Goal: Task Accomplishment & Management: Manage account settings

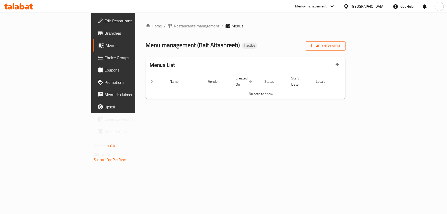
click at [342, 47] on span "Add New Menu" at bounding box center [326, 46] width 32 height 6
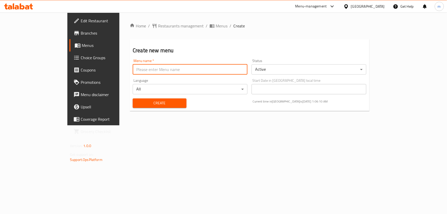
click at [221, 73] on input "text" at bounding box center [190, 69] width 115 height 10
type input "[GEOGRAPHIC_DATA] 14/9"
click at [133, 98] on button "Create" at bounding box center [160, 102] width 54 height 9
click at [216, 27] on span "Menus" at bounding box center [222, 26] width 12 height 6
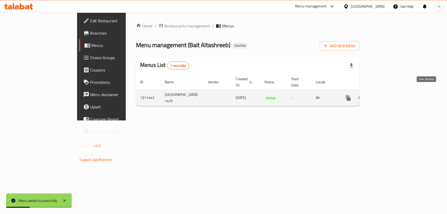
click at [388, 96] on icon "enhanced table" at bounding box center [385, 98] width 5 height 5
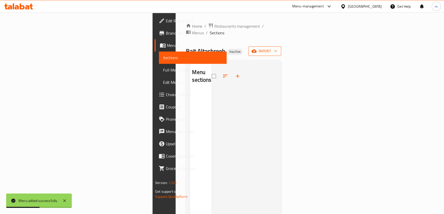
click at [281, 49] on button "import" at bounding box center [264, 50] width 33 height 9
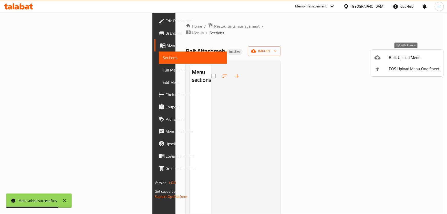
click at [403, 54] on span "Bulk Upload Menu" at bounding box center [414, 57] width 51 height 6
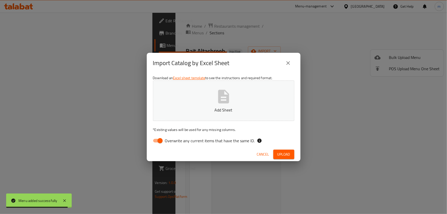
click at [153, 141] on input "Overwrite any current items that have the same ID." at bounding box center [160, 141] width 29 height 10
checkbox input "false"
click at [281, 157] on span "Upload" at bounding box center [284, 154] width 13 height 6
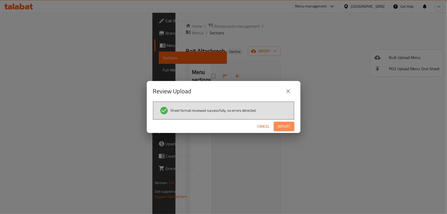
click at [286, 125] on span "Import" at bounding box center [284, 126] width 12 height 6
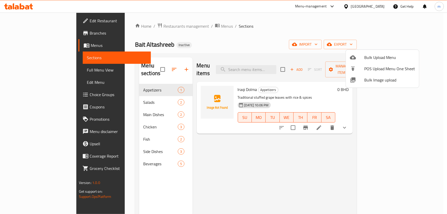
click at [28, 67] on div at bounding box center [223, 107] width 447 height 214
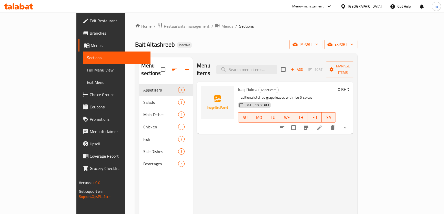
click at [87, 73] on span "Full Menu View" at bounding box center [116, 70] width 59 height 6
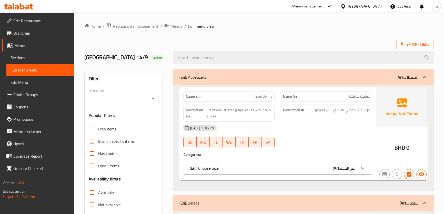
click at [357, 168] on div at bounding box center [363, 168] width 12 height 12
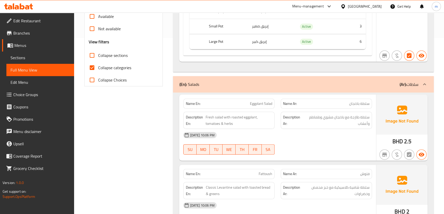
scroll to position [186, 0]
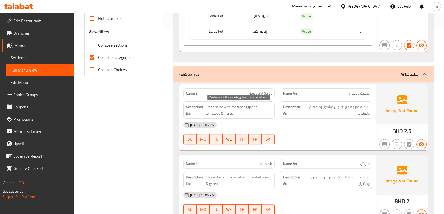
click at [236, 108] on span "Fresh salad with roasted eggplant, tomatoes & herbs" at bounding box center [239, 110] width 67 height 13
copy span "roasted"
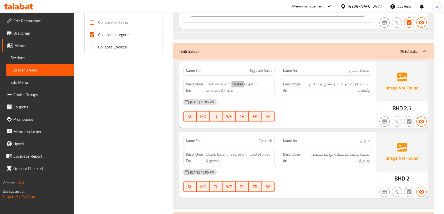
scroll to position [256, 0]
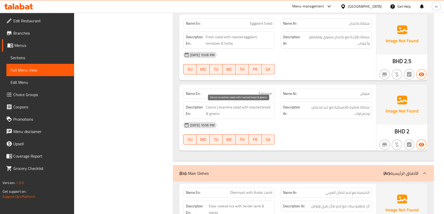
click at [225, 107] on span "Classic Levantine salad with toasted bread & greens" at bounding box center [239, 110] width 66 height 13
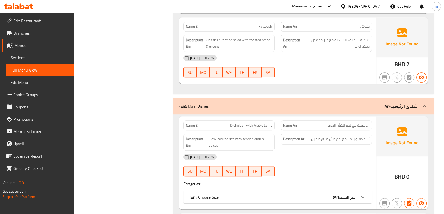
scroll to position [326, 0]
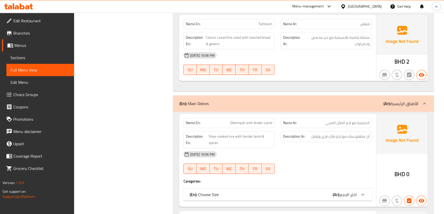
click at [313, 194] on div "(En): Choose Size (Ar): اختر الحجم" at bounding box center [273, 195] width 167 height 6
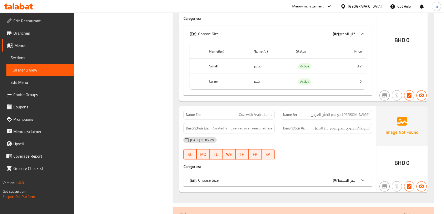
scroll to position [490, 0]
click at [322, 177] on div "(En): Choose Size (Ar): اختر الحجم" at bounding box center [273, 180] width 167 height 6
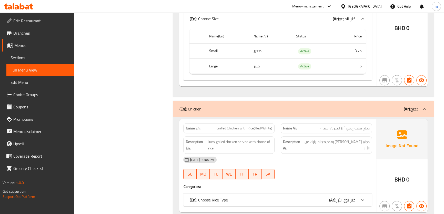
scroll to position [723, 0]
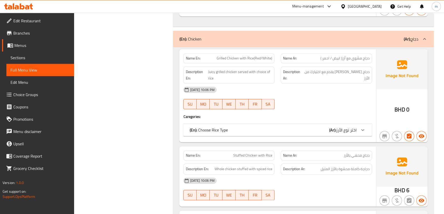
click at [324, 132] on div "(En): Choose Rice Type (Ar): اختر نوع الأرز" at bounding box center [273, 130] width 167 height 6
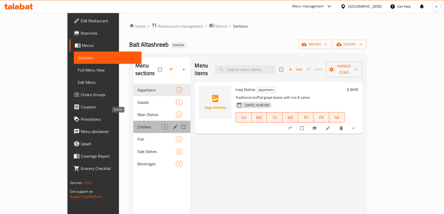
click at [137, 124] on span "Chicken" at bounding box center [149, 127] width 24 height 6
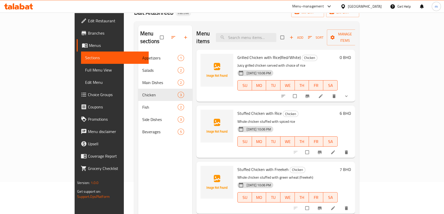
scroll to position [72, 0]
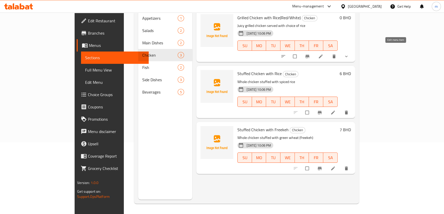
click at [323, 54] on icon at bounding box center [320, 56] width 5 height 5
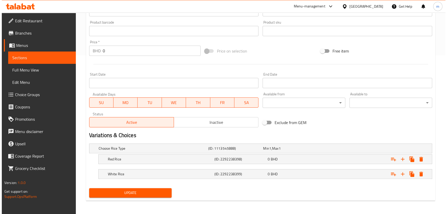
scroll to position [159, 0]
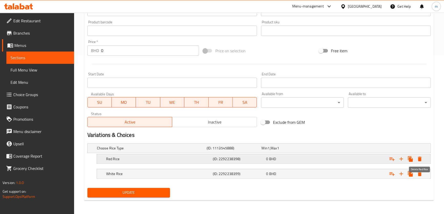
click at [420, 159] on icon "Expand" at bounding box center [420, 159] width 4 height 5
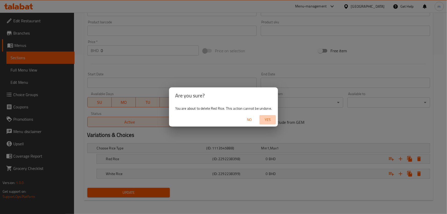
click at [271, 120] on span "Yes" at bounding box center [268, 120] width 12 height 6
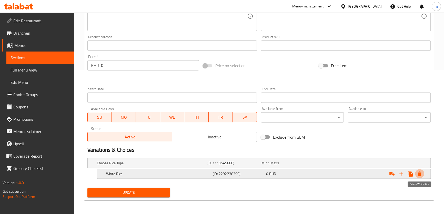
click at [418, 176] on icon "Expand" at bounding box center [420, 174] width 6 height 6
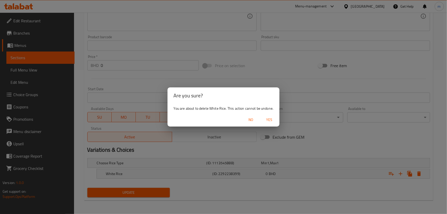
click at [275, 118] on span "Yes" at bounding box center [269, 120] width 12 height 6
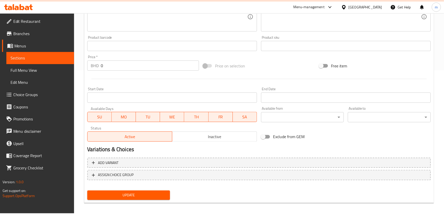
scroll to position [143, 0]
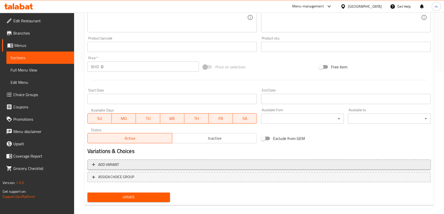
click at [315, 162] on span "Add variant" at bounding box center [259, 165] width 334 height 6
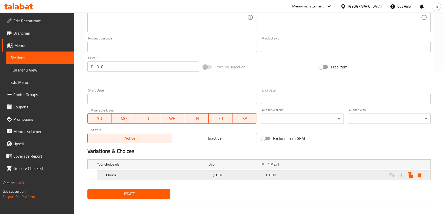
click at [138, 176] on h5 "Choice" at bounding box center [158, 175] width 105 height 5
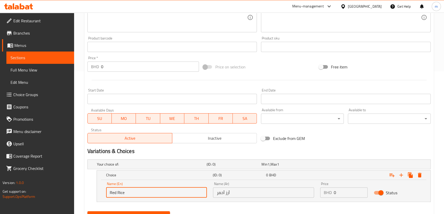
click at [117, 192] on input "Red Rice" at bounding box center [156, 192] width 101 height 10
paste input "1/4 Chicken"
type input "1/4 Chicken"
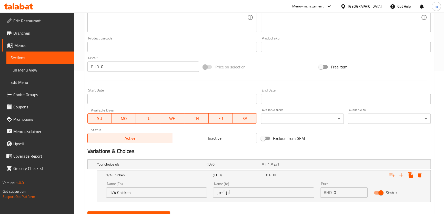
click at [256, 198] on div "Name (Ar) أرز أحمر Name (Ar)" at bounding box center [263, 190] width 107 height 22
click at [255, 198] on div "Name (Ar) أرز أحمر Name (Ar)" at bounding box center [263, 190] width 107 height 22
click at [252, 194] on input "أرز أحمر" at bounding box center [263, 192] width 101 height 10
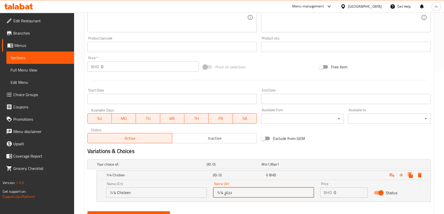
type input "1/4 دجاج"
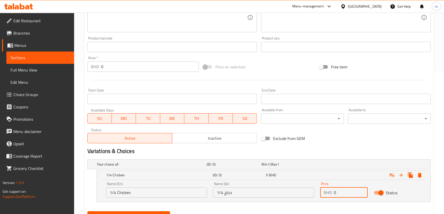
click at [333, 193] on div "BHD 0 Price" at bounding box center [343, 192] width 47 height 10
type input "2"
click at [401, 175] on icon "Expand" at bounding box center [401, 175] width 6 height 6
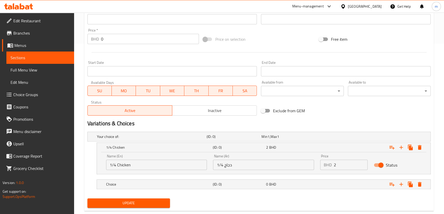
scroll to position [181, 0]
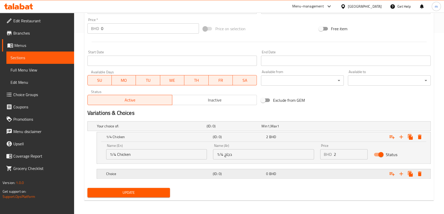
click at [118, 175] on h5 "Choice" at bounding box center [158, 173] width 105 height 5
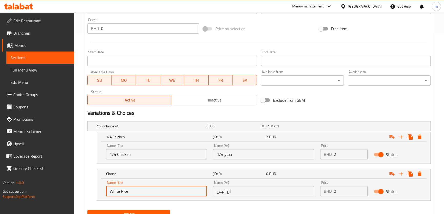
click at [125, 190] on input "White Rice" at bounding box center [156, 191] width 101 height 10
paste input "1/2 Chicken"
type input "1/2 Chicken"
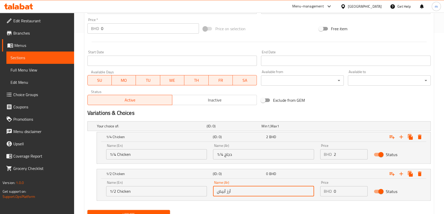
click at [240, 190] on input "أرز أبيض" at bounding box center [263, 191] width 101 height 10
type input "1/2 دجاج"
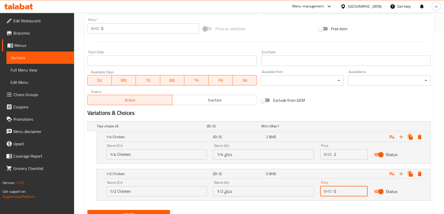
drag, startPoint x: 338, startPoint y: 191, endPoint x: 334, endPoint y: 192, distance: 4.2
click at [334, 192] on input "0" at bounding box center [351, 191] width 34 height 10
type input "2.8"
click at [403, 175] on icon "Expand" at bounding box center [401, 174] width 6 height 6
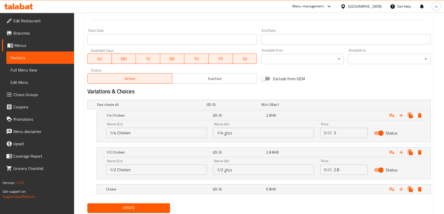
scroll to position [218, 0]
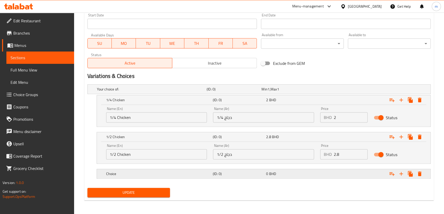
click at [134, 176] on div "Choice" at bounding box center [158, 173] width 107 height 7
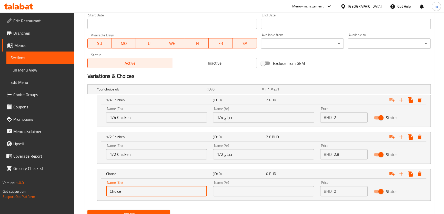
click at [113, 190] on input "Choice" at bounding box center [156, 191] width 101 height 10
paste input "Whole Chicken"
type input "Whole Chicken"
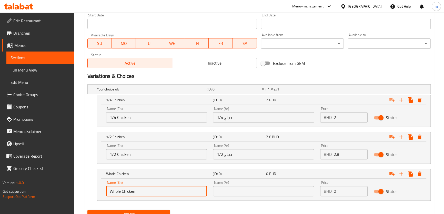
click at [219, 189] on input "text" at bounding box center [263, 191] width 101 height 10
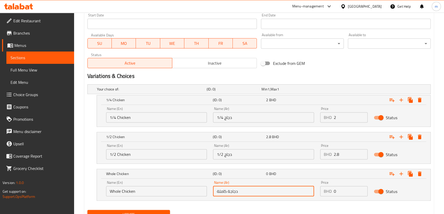
type input "دجاجة كاملة"
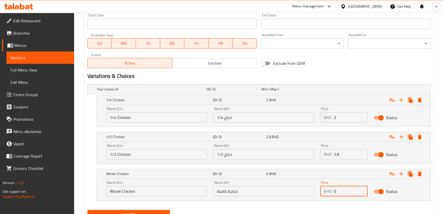
click at [333, 192] on div "BHD 0 Price" at bounding box center [343, 191] width 47 height 10
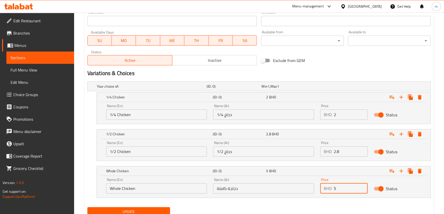
scroll to position [240, 0]
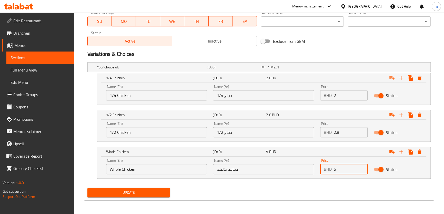
type input "5"
click at [122, 193] on span "Update" at bounding box center [129, 193] width 75 height 6
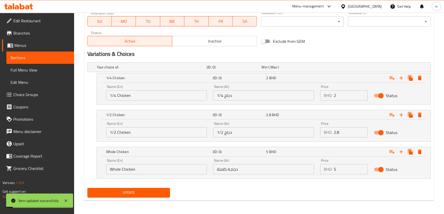
click at [35, 95] on span "Choice Groups" at bounding box center [41, 95] width 57 height 6
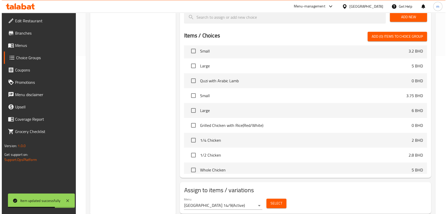
scroll to position [174, 0]
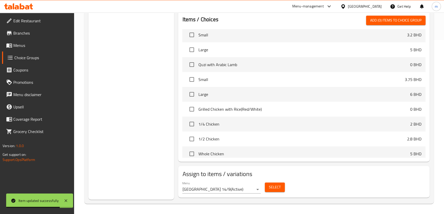
click at [275, 186] on span "Select" at bounding box center [275, 187] width 12 height 6
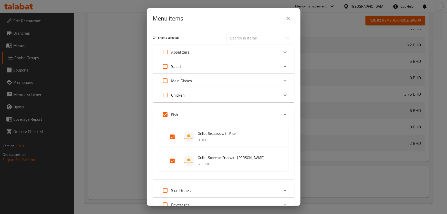
click at [210, 93] on div "Chicken" at bounding box center [219, 95] width 120 height 12
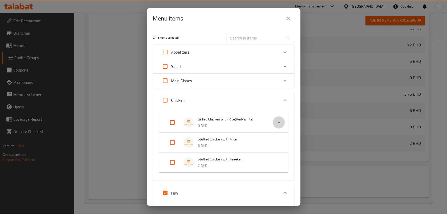
click at [276, 122] on icon "Expand" at bounding box center [279, 122] width 6 height 6
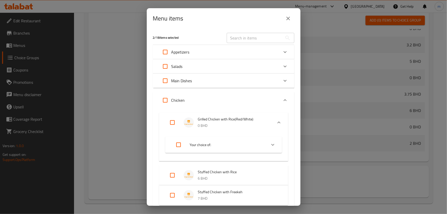
click at [251, 144] on span "Your choice of:" at bounding box center [226, 145] width 73 height 6
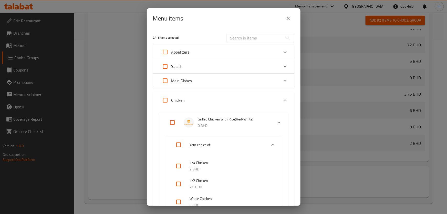
click at [179, 167] on input "checkbox" at bounding box center [179, 166] width 12 height 12
checkbox input "true"
click at [180, 185] on input "checkbox" at bounding box center [179, 184] width 12 height 12
checkbox input "true"
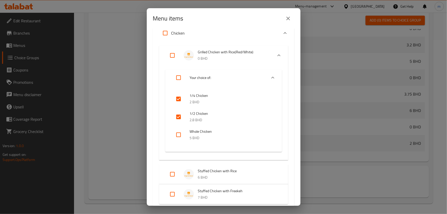
scroll to position [70, 0]
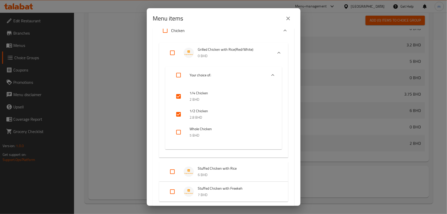
click at [180, 129] on input "checkbox" at bounding box center [179, 132] width 12 height 12
checkbox input "true"
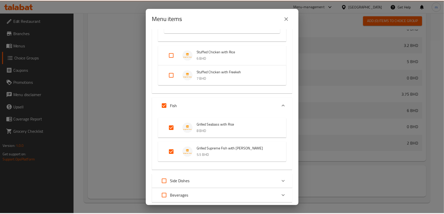
scroll to position [219, 0]
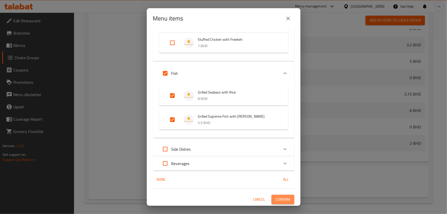
click at [276, 199] on span "Confirm" at bounding box center [283, 199] width 15 height 6
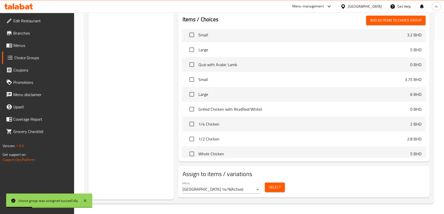
click at [19, 49] on link "Menus" at bounding box center [38, 45] width 72 height 12
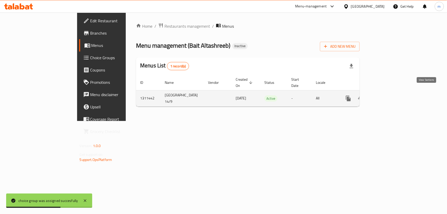
click at [389, 95] on icon "enhanced table" at bounding box center [386, 98] width 6 height 6
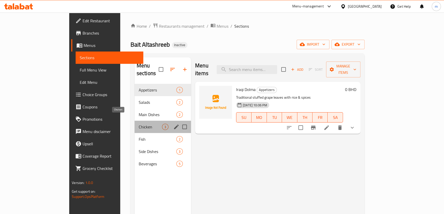
click at [139, 124] on span "Chicken" at bounding box center [150, 127] width 23 height 6
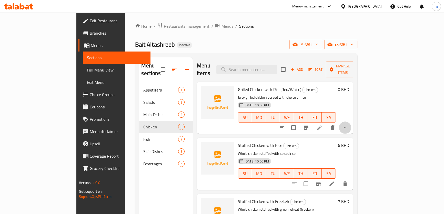
click at [351, 123] on button "show more" at bounding box center [345, 128] width 12 height 12
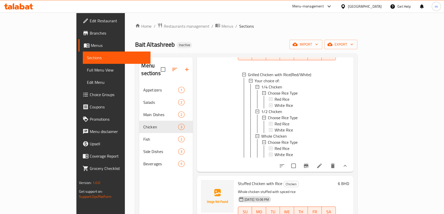
scroll to position [71, 0]
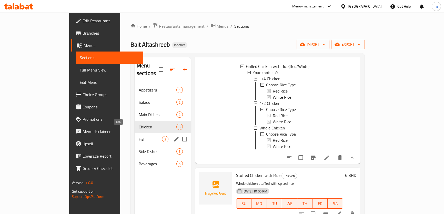
click at [139, 136] on span "Fish" at bounding box center [150, 139] width 23 height 6
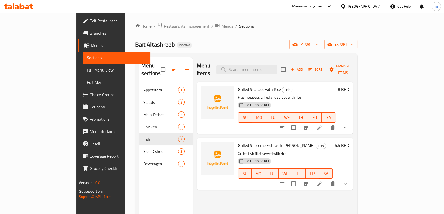
click at [327, 123] on li at bounding box center [319, 127] width 14 height 9
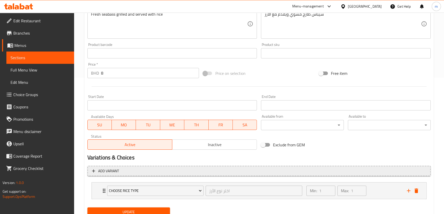
scroll to position [156, 0]
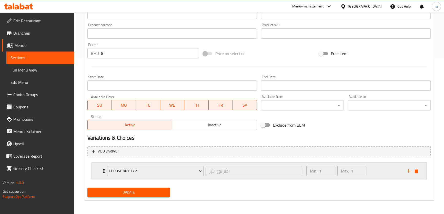
click at [92, 172] on div "Choose Rice Type اختر نوع الأرز ​ Min: 1 ​ Max: 1 ​" at bounding box center [259, 171] width 335 height 16
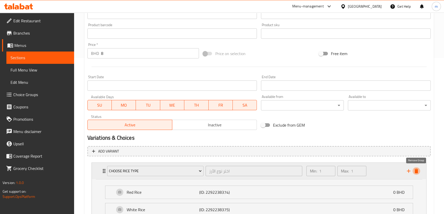
click at [415, 170] on icon "delete" at bounding box center [417, 171] width 4 height 5
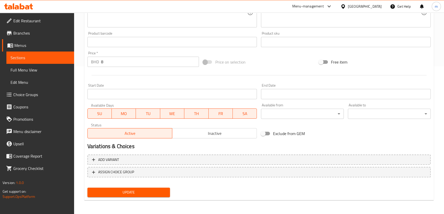
click at [159, 155] on button "Add variant" at bounding box center [258, 160] width 343 height 11
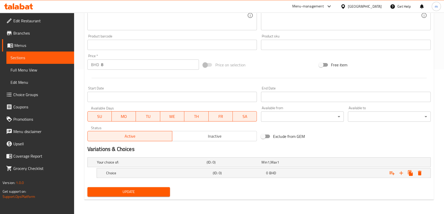
scroll to position [144, 0]
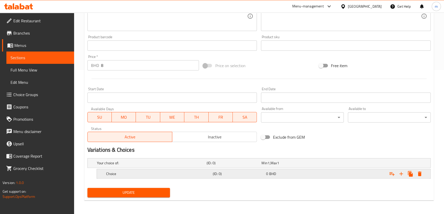
click at [179, 174] on h5 "Choice" at bounding box center [158, 173] width 105 height 5
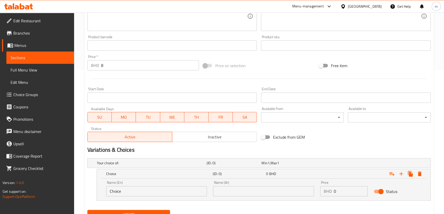
click at [120, 192] on input "Choice" at bounding box center [156, 191] width 101 height 10
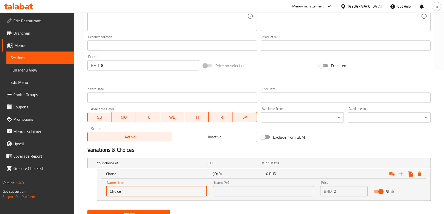
click at [120, 192] on input "Choice" at bounding box center [156, 191] width 101 height 10
paste input "Per Kg"
type input "Per Kg"
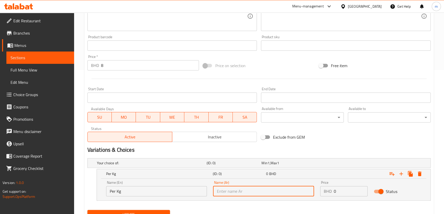
click at [234, 190] on input "text" at bounding box center [263, 191] width 101 height 10
type input "للكيلو"
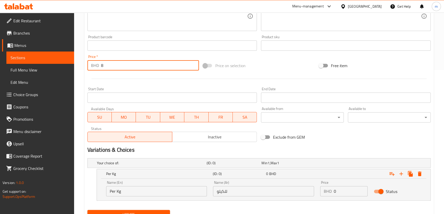
drag, startPoint x: 111, startPoint y: 68, endPoint x: 97, endPoint y: 67, distance: 14.1
click at [97, 67] on div "BHD 8 Price *" at bounding box center [143, 65] width 112 height 10
type input "0"
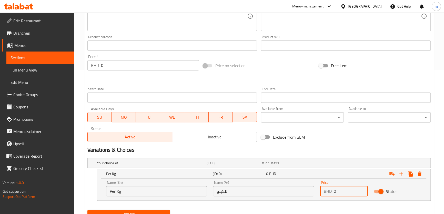
drag, startPoint x: 339, startPoint y: 192, endPoint x: 333, endPoint y: 193, distance: 6.8
click at [333, 193] on div "BHD 0 Price" at bounding box center [343, 191] width 47 height 10
paste input "8"
type input "8"
click at [401, 175] on icon "Expand" at bounding box center [401, 174] width 6 height 6
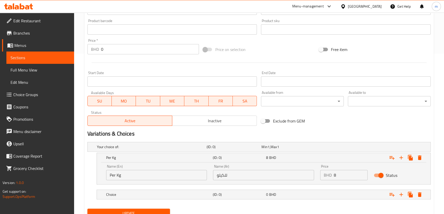
scroll to position [181, 0]
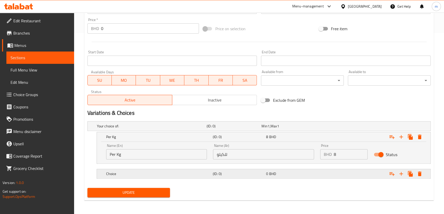
click at [129, 174] on h5 "Choice" at bounding box center [158, 173] width 105 height 5
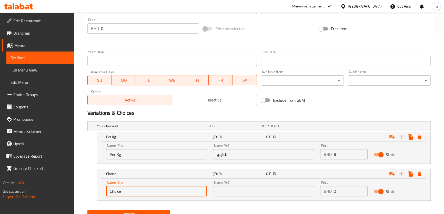
click at [134, 187] on input "Choice" at bounding box center [156, 191] width 101 height 10
paste input "Half Portion (0.5 Kg)"
type input "Half Portion (0.5 Kg)"
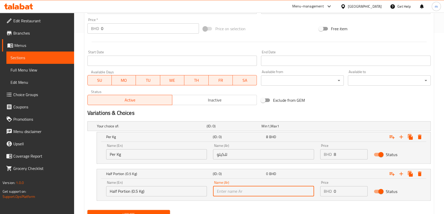
click at [233, 191] on input "text" at bounding box center [263, 191] width 101 height 10
drag, startPoint x: 225, startPoint y: 192, endPoint x: 232, endPoint y: 193, distance: 6.5
click at [232, 193] on input "نصف الكمية ( 0.5 كيلو جرام )" at bounding box center [263, 191] width 101 height 10
drag, startPoint x: 224, startPoint y: 191, endPoint x: 215, endPoint y: 194, distance: 9.1
click at [215, 194] on input "نصف الكمية ( 0.5 كجرام )" at bounding box center [263, 191] width 101 height 10
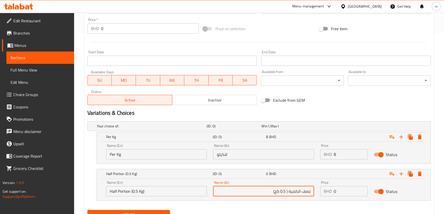
type input "نصف الكمية ( 0.5 كج)"
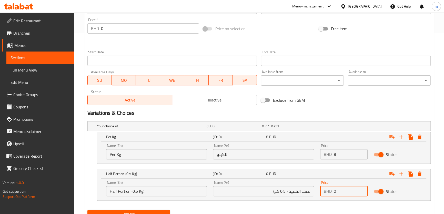
click at [333, 193] on div "BHD 0 Price" at bounding box center [343, 191] width 47 height 10
type input "5.5"
click at [87, 210] on button "Update" at bounding box center [128, 214] width 83 height 9
click at [418, 137] on icon "Expand" at bounding box center [420, 137] width 6 height 6
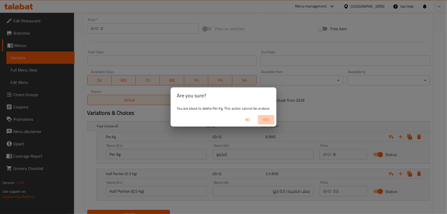
click at [266, 120] on span "Yes" at bounding box center [266, 120] width 12 height 6
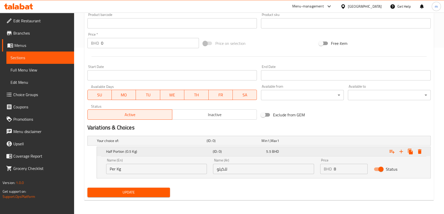
click at [424, 153] on div "Expand" at bounding box center [372, 151] width 107 height 11
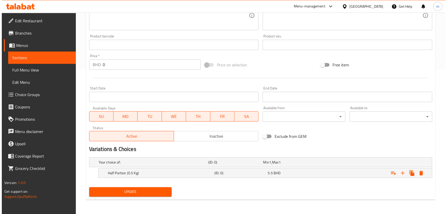
scroll to position [144, 0]
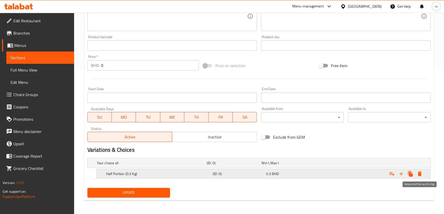
click at [423, 173] on button "Expand" at bounding box center [419, 173] width 9 height 9
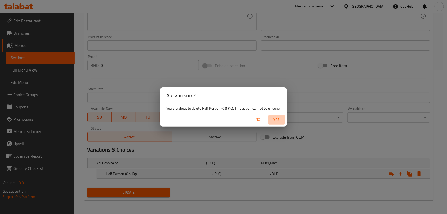
click at [278, 118] on span "Yes" at bounding box center [277, 120] width 12 height 6
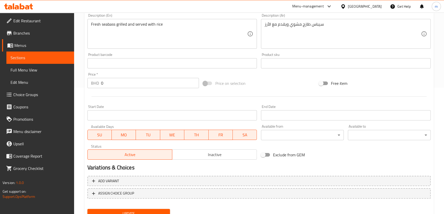
scroll to position [119, 0]
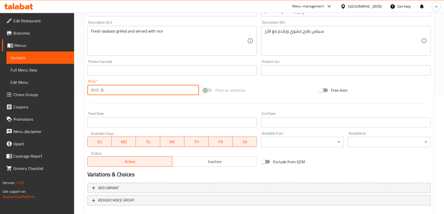
drag, startPoint x: 103, startPoint y: 87, endPoint x: 98, endPoint y: 88, distance: 5.5
click at [98, 88] on div "BHD 0 Price *" at bounding box center [143, 90] width 112 height 10
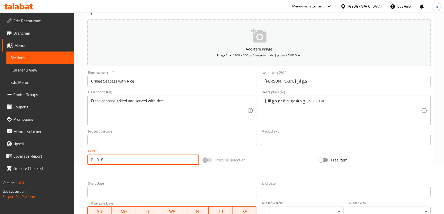
scroll to position [49, 0]
type input "8"
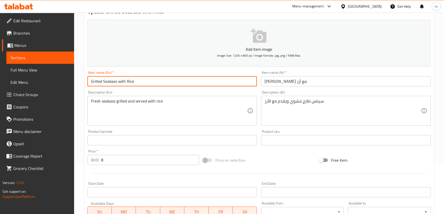
click at [146, 78] on input "Grilled Seabass with Rice" at bounding box center [172, 81] width 170 height 10
type input "Grilled Seabass with Rice per kg"
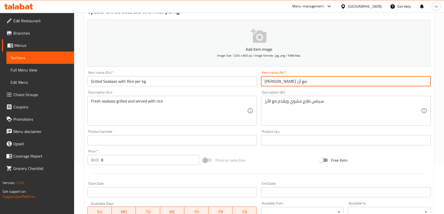
click at [274, 84] on input "[PERSON_NAME] مع أرز" at bounding box center [346, 81] width 170 height 10
click at [336, 85] on input "[PERSON_NAME] مع أرز" at bounding box center [346, 81] width 170 height 10
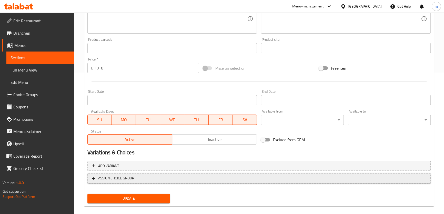
scroll to position [148, 0]
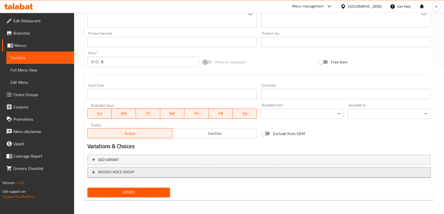
type input "سيباس مشوي مع أرز للكيلو"
click at [87, 188] on button "Update" at bounding box center [128, 192] width 83 height 9
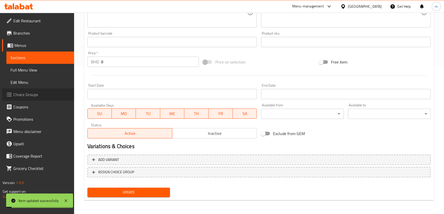
click at [16, 95] on span "Choice Groups" at bounding box center [41, 95] width 57 height 6
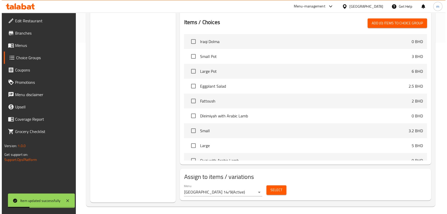
scroll to position [174, 0]
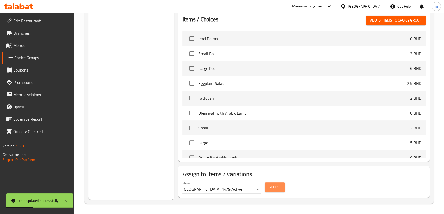
click at [282, 191] on button "Select" at bounding box center [275, 187] width 20 height 9
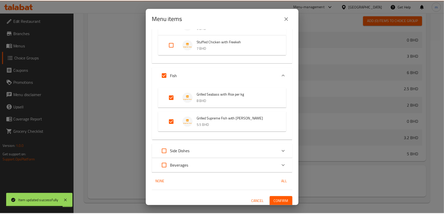
scroll to position [219, 0]
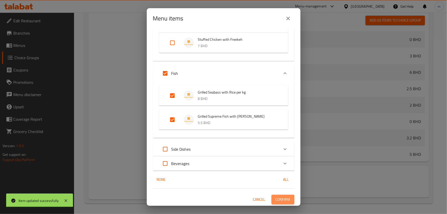
click at [276, 199] on span "Confirm" at bounding box center [283, 199] width 15 height 6
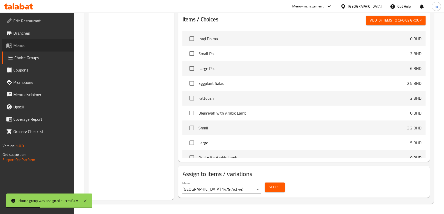
click at [27, 48] on span "Menus" at bounding box center [41, 45] width 57 height 6
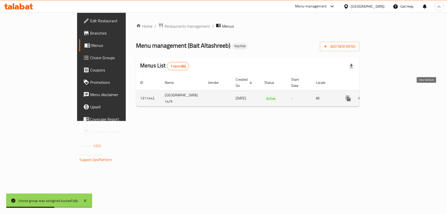
click at [389, 95] on icon "enhanced table" at bounding box center [386, 98] width 6 height 6
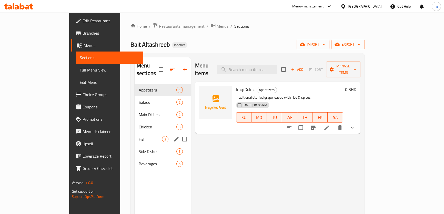
click at [139, 136] on span "Fish" at bounding box center [150, 139] width 23 height 6
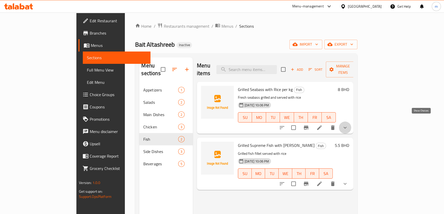
drag, startPoint x: 423, startPoint y: 120, endPoint x: 421, endPoint y: 122, distance: 2.8
click at [348, 125] on icon "show more" at bounding box center [345, 128] width 6 height 6
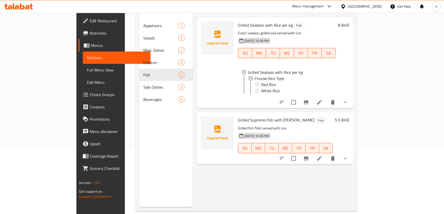
scroll to position [70, 0]
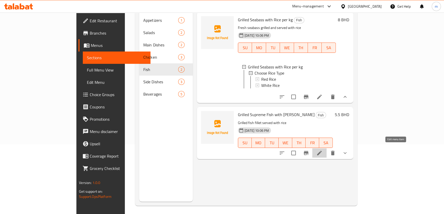
click at [323, 151] on icon at bounding box center [319, 153] width 6 height 6
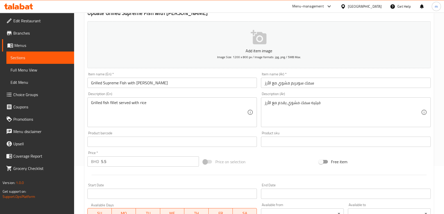
scroll to position [39, 0]
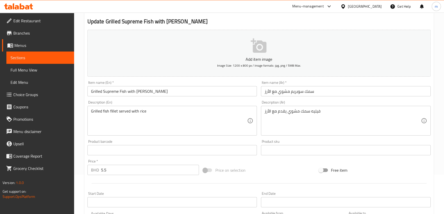
click at [170, 90] on input "Grilled Supreme Fish with [PERSON_NAME]" at bounding box center [172, 91] width 170 height 10
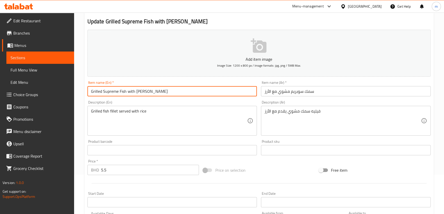
paste input "Half Portion (0.5 Kg)"
drag, startPoint x: 143, startPoint y: 91, endPoint x: 178, endPoint y: 95, distance: 35.6
click at [178, 95] on input "Grilled Supreme Fish with Rice Half Portion (0.5 Kg)" at bounding box center [172, 91] width 170 height 10
drag, startPoint x: 162, startPoint y: 89, endPoint x: 158, endPoint y: 90, distance: 3.9
click at [162, 89] on input "Grilled Supreme Fish with Rice Half Portion (0.5 Kg)" at bounding box center [172, 91] width 170 height 10
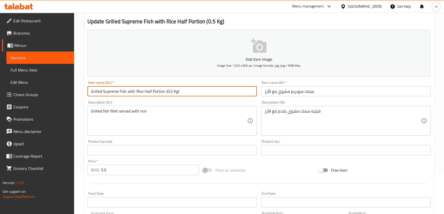
click at [144, 92] on input "Grilled Supreme Fish with Rice Half Portion (0.5 Kg)" at bounding box center [172, 91] width 170 height 10
drag, startPoint x: 144, startPoint y: 92, endPoint x: 161, endPoint y: 92, distance: 17.4
click at [161, 92] on input "Grilled Supreme Fish with Rice Half Portion (0.5 Kg)" at bounding box center [172, 91] width 170 height 10
click at [198, 88] on input "Grilled Supreme Fish with Rice Half Portion (0.5 Kg)" at bounding box center [172, 91] width 170 height 10
type input "Grilled Supreme Fish with Rice Half Portion (0.5 Kg)"
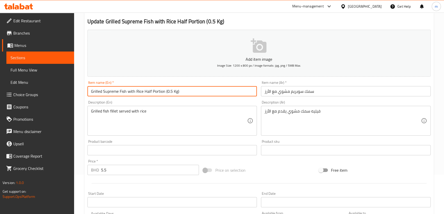
click at [279, 90] on input "سمك سوبريم مشوي مع الأرز" at bounding box center [346, 91] width 170 height 10
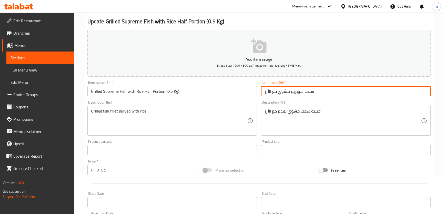
click at [303, 92] on input "سمك سوبريم مشوي مع الأرز" at bounding box center [346, 91] width 170 height 10
drag, startPoint x: 301, startPoint y: 92, endPoint x: 361, endPoint y: 87, distance: 60.2
click at [361, 87] on input "سمك سوبريم مشوي مع الأرز" at bounding box center [346, 91] width 170 height 10
click at [344, 94] on input "سمك سوبريم مشوي مع الأرز نصف الكمية (0.5 كج )" at bounding box center [346, 91] width 170 height 10
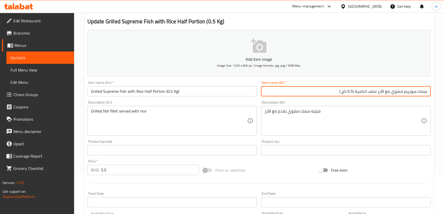
click at [342, 95] on input "سمك سوبريم مشوي مع الأرز نصف الكمية (0.5 كج )" at bounding box center [346, 91] width 170 height 10
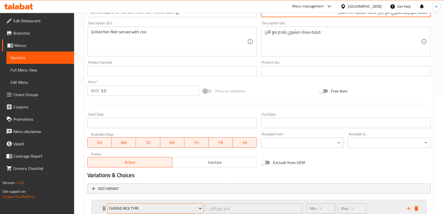
scroll to position [156, 0]
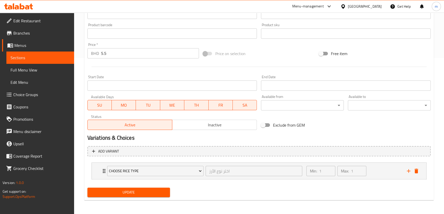
type input "سمك سوبريم مشوي مع الأرز نصف الكمية (0.5 كجم )"
click at [146, 189] on span "Update" at bounding box center [129, 192] width 75 height 6
click at [165, 193] on span "Update" at bounding box center [129, 192] width 75 height 6
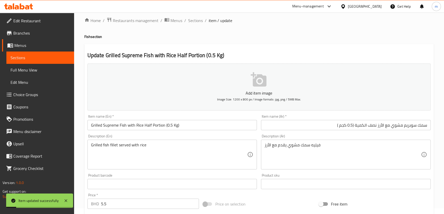
scroll to position [0, 0]
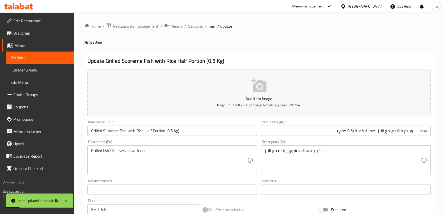
click at [196, 27] on span "Sections" at bounding box center [195, 26] width 15 height 6
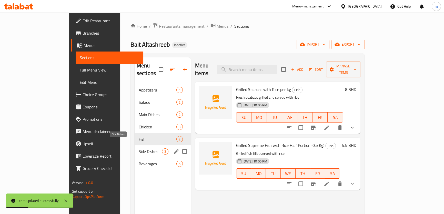
click at [139, 148] on span "Side Dishes" at bounding box center [150, 151] width 23 height 6
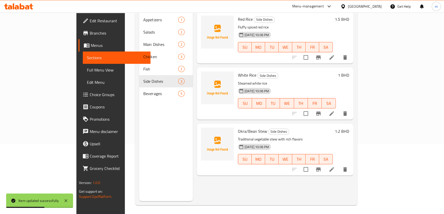
scroll to position [49, 0]
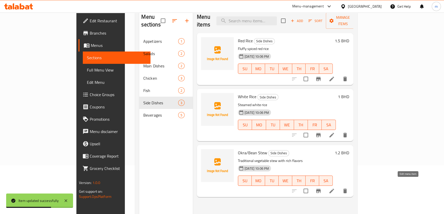
click at [334, 189] on icon at bounding box center [332, 191] width 5 height 5
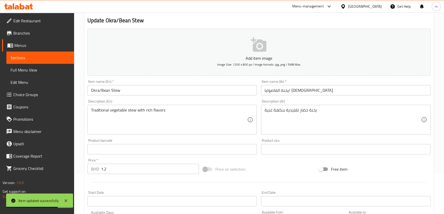
scroll to position [116, 0]
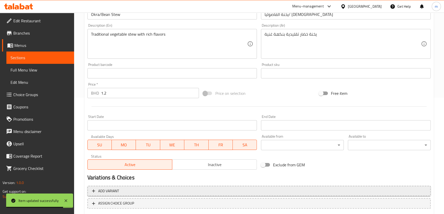
click at [189, 188] on span "Add variant" at bounding box center [259, 191] width 334 height 6
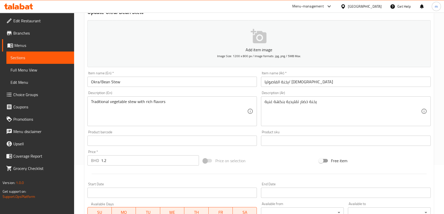
scroll to position [46, 0]
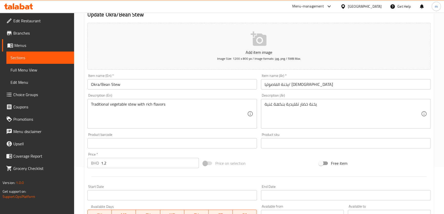
click at [94, 84] on input "Okra/Bean Stew" at bounding box center [172, 84] width 170 height 10
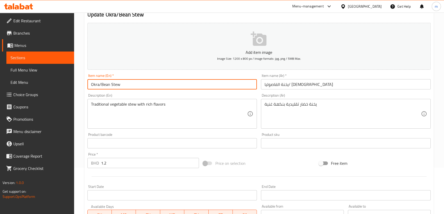
click at [94, 84] on input "Okra/Bean Stew" at bounding box center [172, 84] width 170 height 10
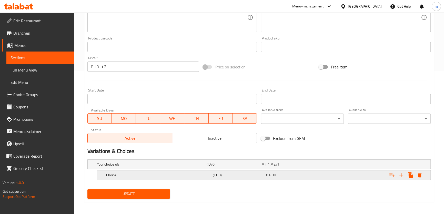
scroll to position [144, 0]
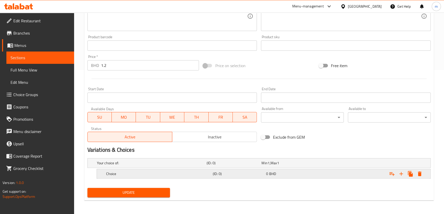
click at [183, 175] on h5 "Choice" at bounding box center [158, 173] width 105 height 5
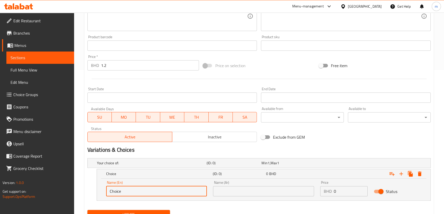
click at [127, 192] on input "Choice" at bounding box center [156, 191] width 101 height 10
paste input "Okra"
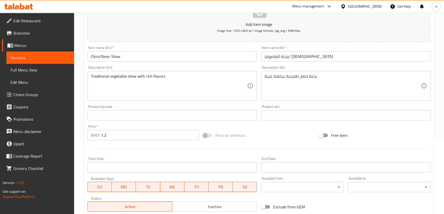
type input "Okra"
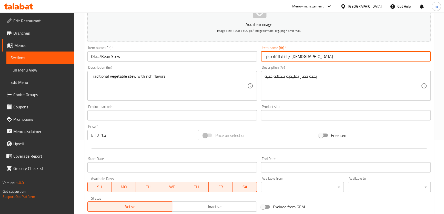
click at [265, 58] on input "يخنة الفاصوليا/ [DEMOGRAPHIC_DATA]" at bounding box center [346, 56] width 170 height 10
click at [267, 54] on input "يخنة الفاصوليا/ [DEMOGRAPHIC_DATA]" at bounding box center [346, 56] width 170 height 10
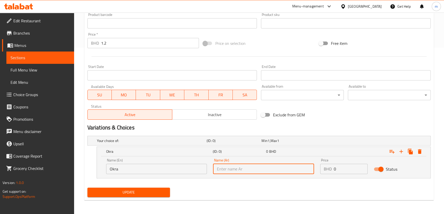
click at [263, 169] on input "text" at bounding box center [263, 169] width 101 height 10
paste input "البامية"
type input "البامية"
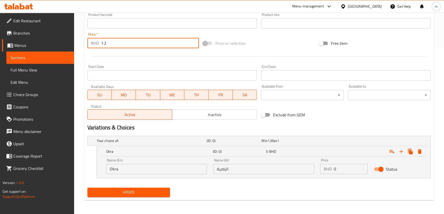
drag, startPoint x: 106, startPoint y: 45, endPoint x: 101, endPoint y: 46, distance: 4.4
click at [101, 46] on input "1.2" at bounding box center [150, 43] width 98 height 10
type input "0"
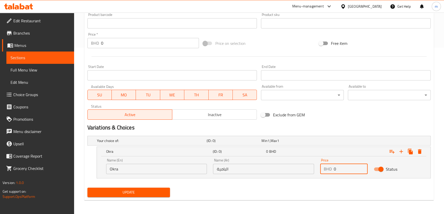
drag, startPoint x: 340, startPoint y: 168, endPoint x: 336, endPoint y: 169, distance: 4.4
click at [336, 169] on input "0" at bounding box center [351, 169] width 34 height 10
drag, startPoint x: 335, startPoint y: 169, endPoint x: 338, endPoint y: 169, distance: 3.1
click at [338, 169] on input "0" at bounding box center [351, 169] width 34 height 10
paste input "1.2"
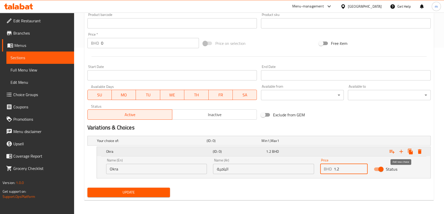
type input "1.2"
click at [401, 152] on icon "Expand" at bounding box center [401, 151] width 6 height 6
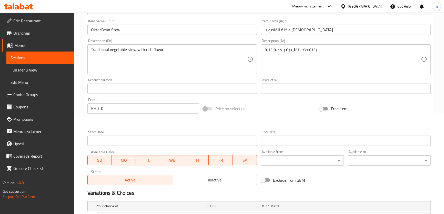
scroll to position [96, 0]
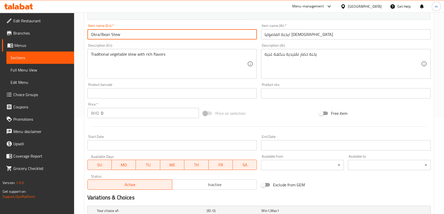
click at [104, 36] on input "Okra/Bean Stew" at bounding box center [172, 34] width 170 height 10
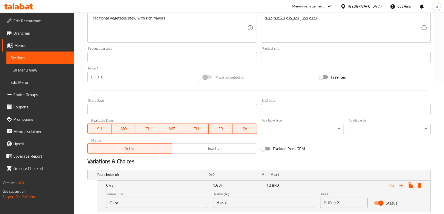
scroll to position [181, 0]
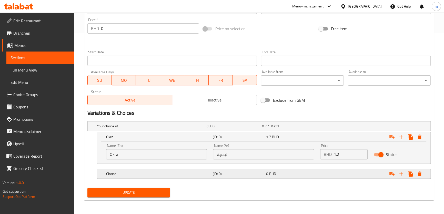
drag, startPoint x: 134, startPoint y: 176, endPoint x: 126, endPoint y: 179, distance: 8.9
click at [134, 175] on h5 "Choice" at bounding box center [158, 173] width 105 height 5
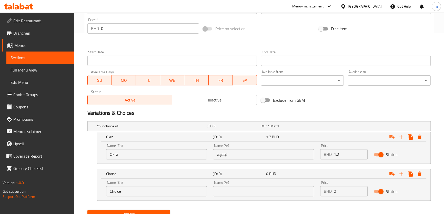
click at [113, 190] on input "Choice" at bounding box center [156, 191] width 101 height 10
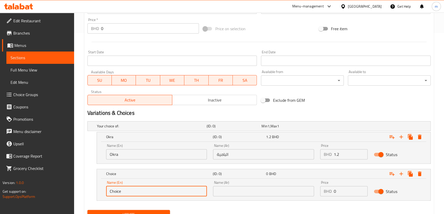
click at [113, 190] on input "Choice" at bounding box center [156, 191] width 101 height 10
paste input "Bean"
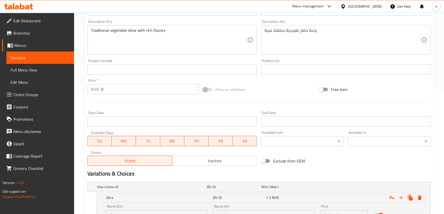
scroll to position [88, 0]
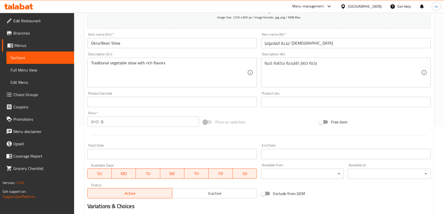
type input "Bean"
click at [286, 44] on input "يخنة الفاصوليا/ [DEMOGRAPHIC_DATA]" at bounding box center [346, 43] width 170 height 10
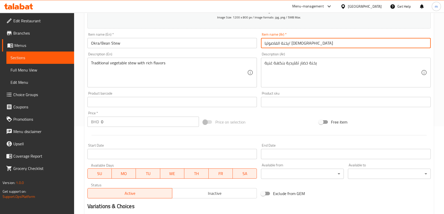
click at [286, 44] on input "يخنة الفاصوليا/ [DEMOGRAPHIC_DATA]" at bounding box center [346, 43] width 170 height 10
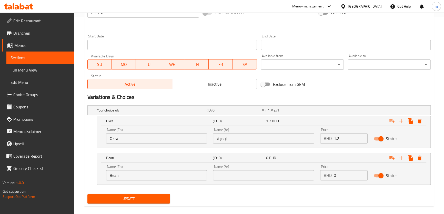
scroll to position [203, 0]
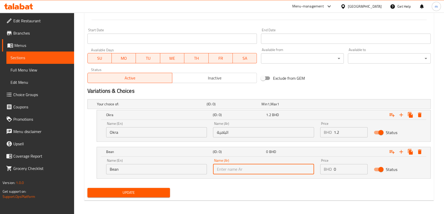
click at [233, 164] on input "text" at bounding box center [263, 169] width 101 height 10
paste input "الفاصوليا"
type input "الفاصوليا"
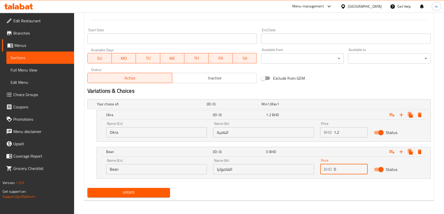
drag, startPoint x: 335, startPoint y: 169, endPoint x: 332, endPoint y: 170, distance: 3.7
click at [332, 170] on div "BHD 0 Price" at bounding box center [343, 169] width 47 height 10
paste input "1.2"
type input "1.2"
click at [87, 188] on button "Update" at bounding box center [128, 192] width 83 height 9
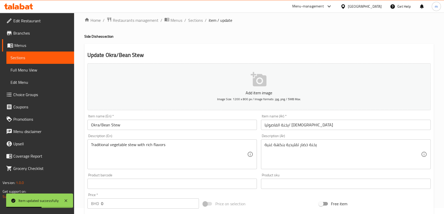
scroll to position [0, 0]
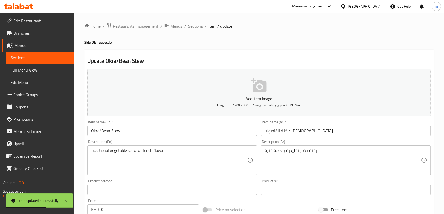
click at [189, 28] on span "Sections" at bounding box center [195, 26] width 15 height 6
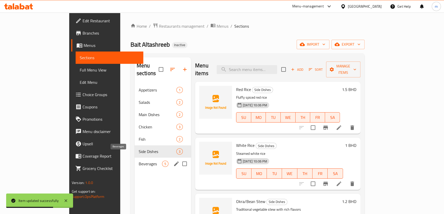
click at [139, 161] on span "Beverages" at bounding box center [150, 164] width 23 height 6
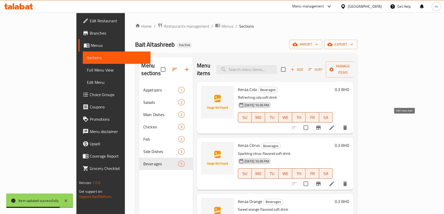
click at [334, 125] on icon at bounding box center [332, 127] width 5 height 5
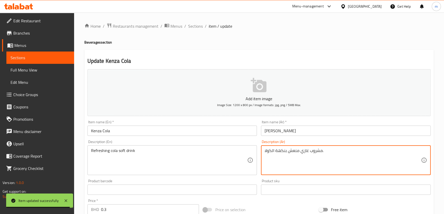
click at [284, 152] on textarea "مشروب غازي منعش بنكهة الكولا." at bounding box center [343, 160] width 156 height 24
click at [266, 152] on textarea "مشروب غازي منعش الكولا." at bounding box center [343, 160] width 156 height 24
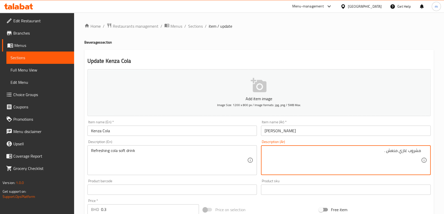
click at [399, 152] on textarea "مشروب غازي منعش ." at bounding box center [343, 160] width 156 height 24
paste textarea "الكولا"
click at [401, 153] on textarea "مشروب غازيالكولا منعش ." at bounding box center [343, 160] width 156 height 24
click at [396, 150] on textarea "مشروب [PERSON_NAME] منعش ." at bounding box center [343, 160] width 156 height 24
drag, startPoint x: 395, startPoint y: 150, endPoint x: 398, endPoint y: 150, distance: 3.1
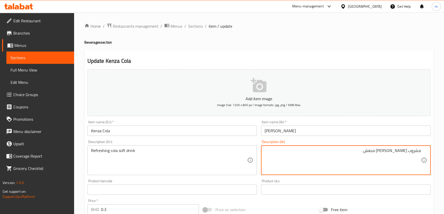
click at [398, 150] on textarea "مشروب [PERSON_NAME] منعش ." at bounding box center [343, 160] width 156 height 24
click at [391, 152] on textarea "مشروب [PERSON_NAME] ." at bounding box center [343, 160] width 156 height 24
click at [390, 152] on textarea "مشروب [PERSON_NAME] ." at bounding box center [343, 160] width 156 height 24
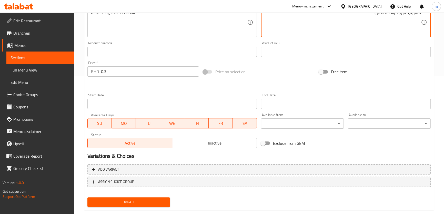
scroll to position [148, 0]
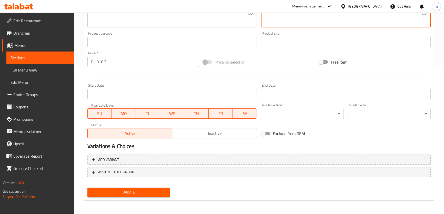
type textarea "مشروب غازي كولا المنعش ."
click at [166, 192] on span "Update" at bounding box center [129, 192] width 75 height 6
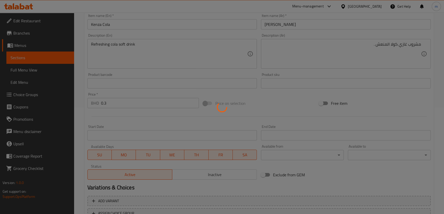
scroll to position [101, 0]
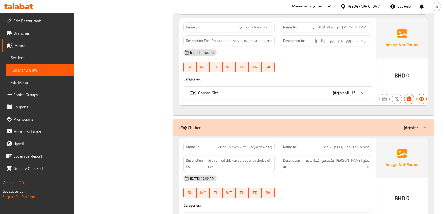
scroll to position [466, 0]
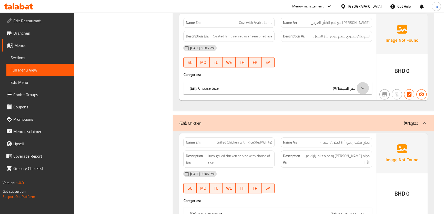
click at [361, 92] on div at bounding box center [363, 88] width 12 height 12
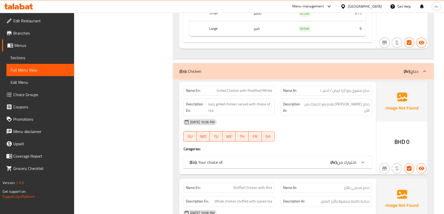
scroll to position [583, 0]
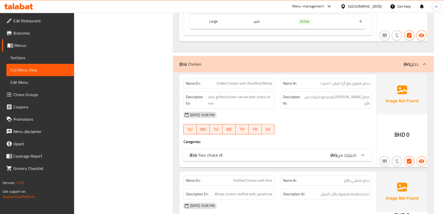
click at [313, 158] on div "(En): Your choice of: (Ar): اختيارك من:" at bounding box center [277, 155] width 188 height 12
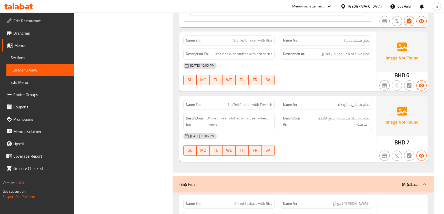
scroll to position [932, 0]
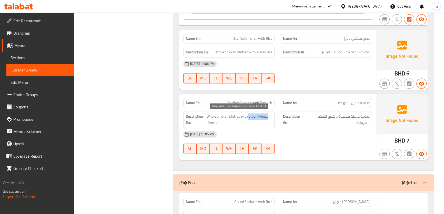
drag, startPoint x: 248, startPoint y: 118, endPoint x: 268, endPoint y: 117, distance: 20.8
click at [268, 117] on span "Whole chicken stuffed with green wheat (freekeh)" at bounding box center [240, 119] width 66 height 13
copy span "green wheat"
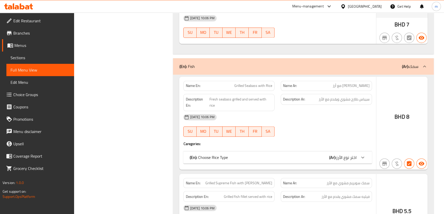
scroll to position [1049, 0]
click at [302, 154] on div "(En): Choose Rice Type (Ar): اختر نوع الأرز" at bounding box center [273, 157] width 167 height 6
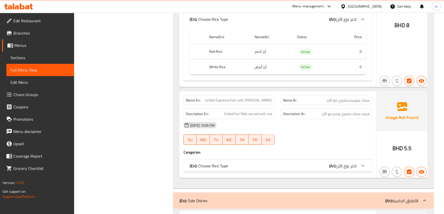
scroll to position [1212, 0]
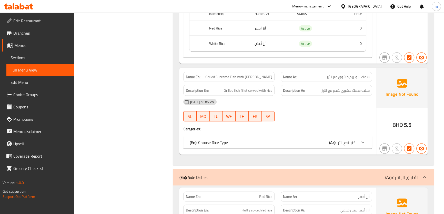
click at [316, 139] on div "(En): Choose Rice Type (Ar): اختر نوع الأرز" at bounding box center [273, 142] width 167 height 6
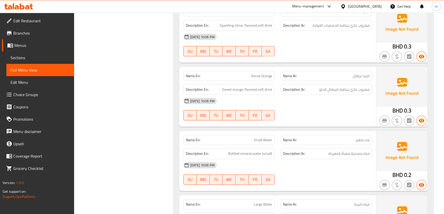
scroll to position [1800, 0]
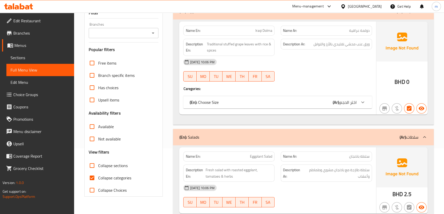
scroll to position [70, 0]
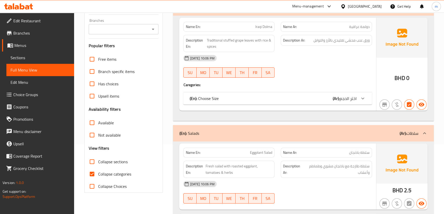
click at [108, 172] on span "Collapse categories" at bounding box center [114, 174] width 33 height 6
click at [98, 172] on input "Collapse categories" at bounding box center [92, 174] width 12 height 12
checkbox input "false"
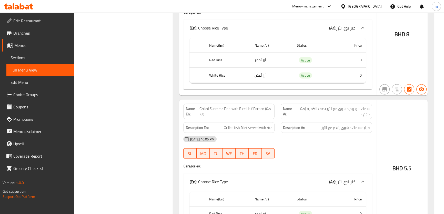
scroll to position [1305, 0]
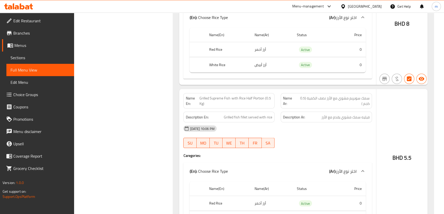
click at [258, 96] on span "Grilled Supreme Fish with Rice Half Portion (0.5 Kg)" at bounding box center [236, 101] width 73 height 11
copy span "Portion"
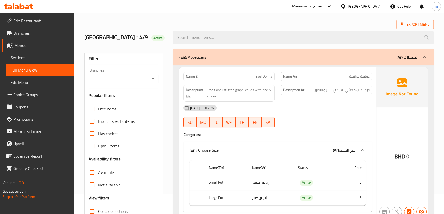
scroll to position [0, 0]
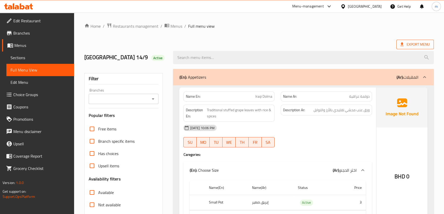
click at [423, 43] on span "Export Menu" at bounding box center [415, 44] width 29 height 6
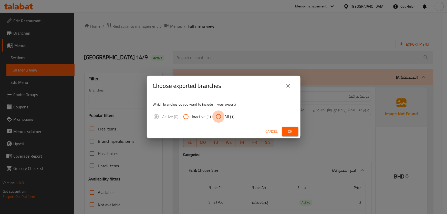
click at [223, 115] on input "All (1)" at bounding box center [219, 117] width 12 height 12
radio input "true"
click at [290, 132] on span "Ok" at bounding box center [290, 131] width 8 height 6
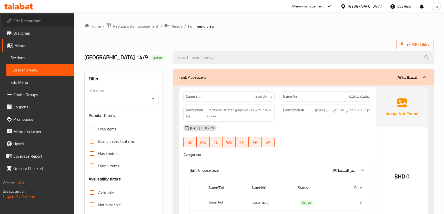
click at [34, 22] on span "Edit Restaurant" at bounding box center [41, 21] width 57 height 6
